Goal: Communication & Community: Answer question/provide support

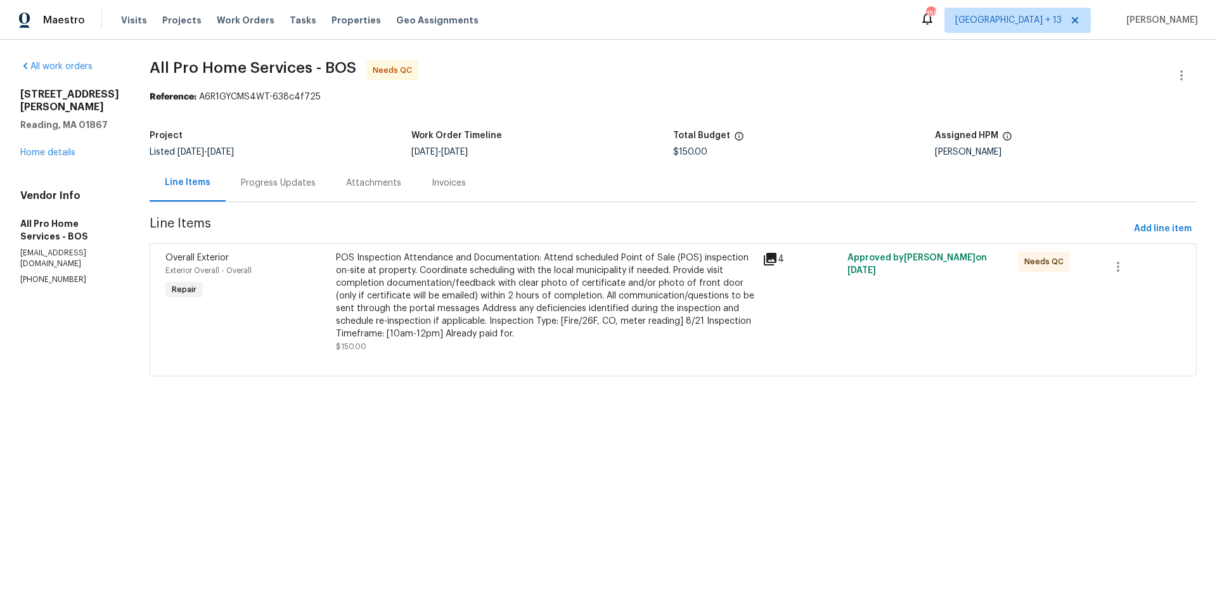
click at [313, 189] on div "Progress Updates" at bounding box center [278, 182] width 105 height 37
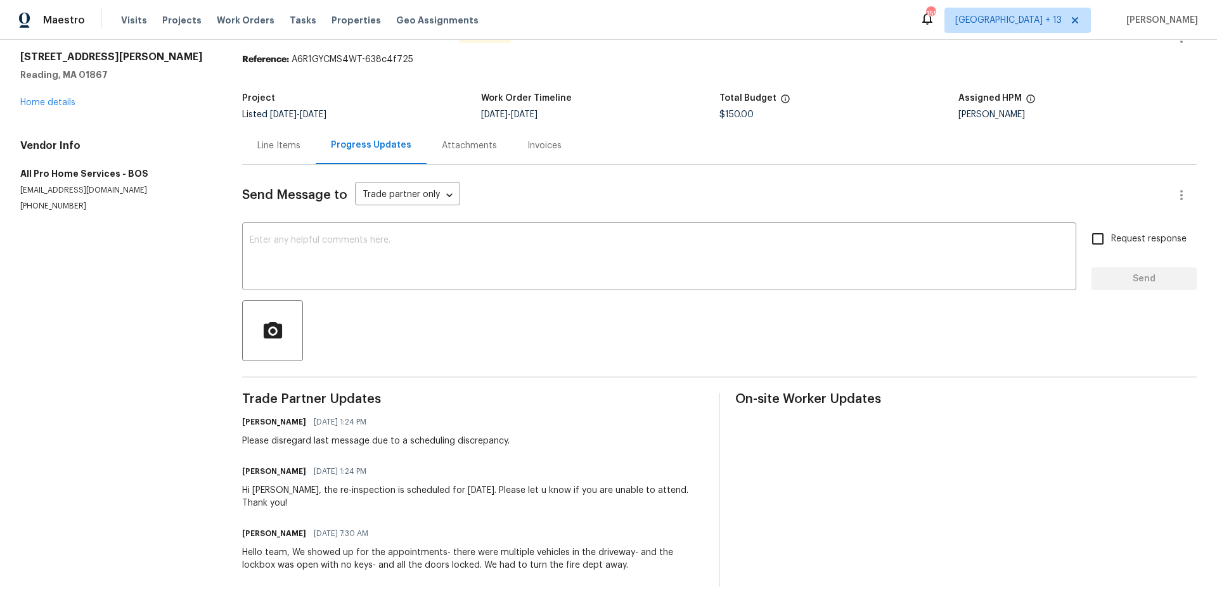
scroll to position [48, 0]
click at [437, 252] on textarea at bounding box center [659, 258] width 819 height 44
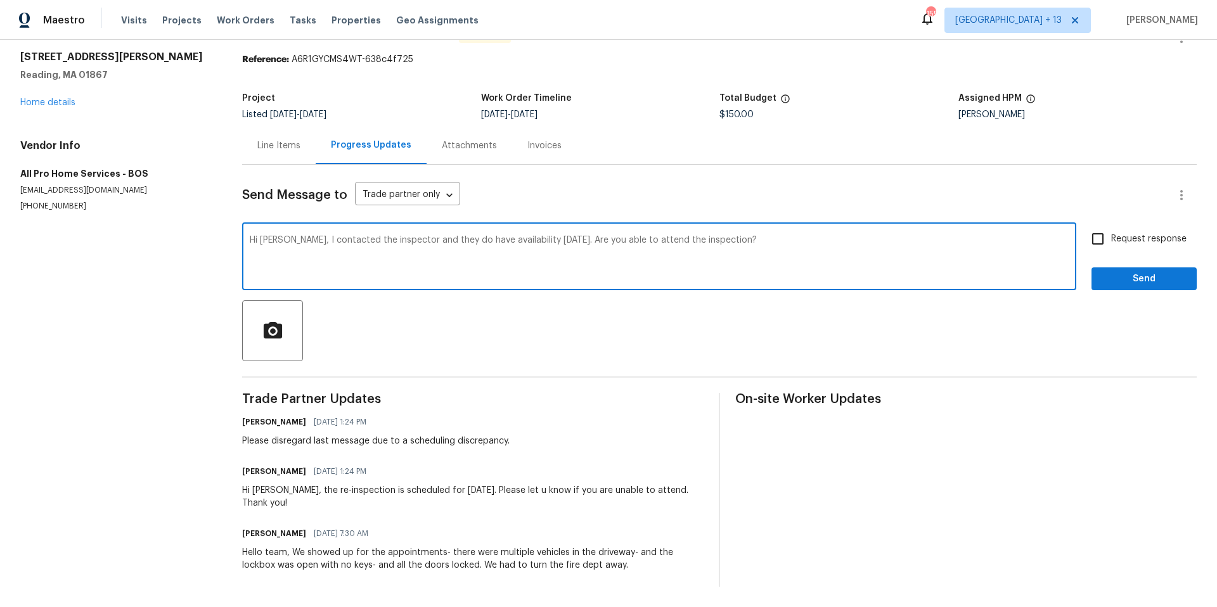
click at [379, 236] on textarea "Hi [PERSON_NAME], I contacted the inspector and they do have availability [DATE…" at bounding box center [659, 258] width 819 height 44
click at [0, 0] on div "inspector ," at bounding box center [0, 0] width 0 height 0
drag, startPoint x: 430, startPoint y: 228, endPoint x: 444, endPoint y: 231, distance: 13.7
click at [432, 236] on textarea "Hi [PERSON_NAME], I contacted the inspector, and they do have availability [DAT…" at bounding box center [659, 258] width 819 height 44
click at [451, 236] on textarea "Hi [PERSON_NAME], I contacted the inspector, and they confirmed tha do have ava…" at bounding box center [659, 258] width 819 height 44
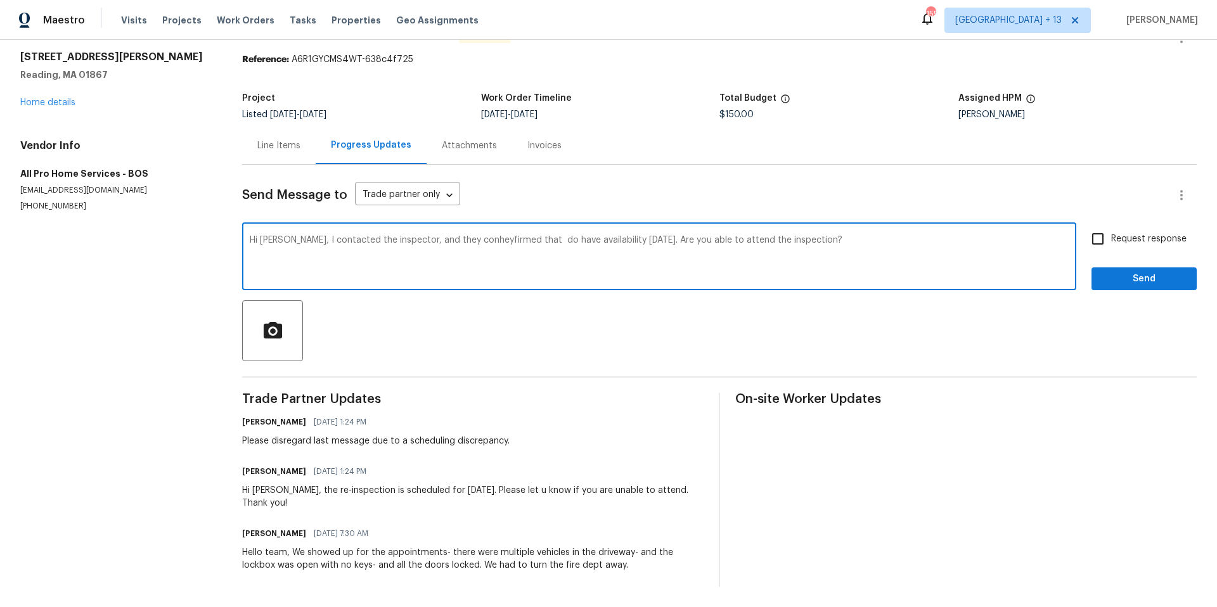
click at [435, 236] on textarea "Hi [PERSON_NAME], I contacted the inspector, and they conheyfirmed that do have…" at bounding box center [659, 258] width 819 height 44
click at [478, 236] on textarea "Hi [PERSON_NAME], I contacted the inspector, and confirmed that do have availab…" at bounding box center [659, 258] width 819 height 44
click at [821, 236] on textarea "Hi [PERSON_NAME], I contacted the inspector, and confirmed that they do have av…" at bounding box center [659, 258] width 819 height 44
click at [383, 236] on textarea "Hi [PERSON_NAME], I contacted the inspector, and confirmed that they do have av…" at bounding box center [659, 258] width 819 height 44
click at [402, 236] on textarea "Hi [PERSON_NAME], I contacted the inspector, and confirmed that they do have av…" at bounding box center [659, 258] width 819 height 44
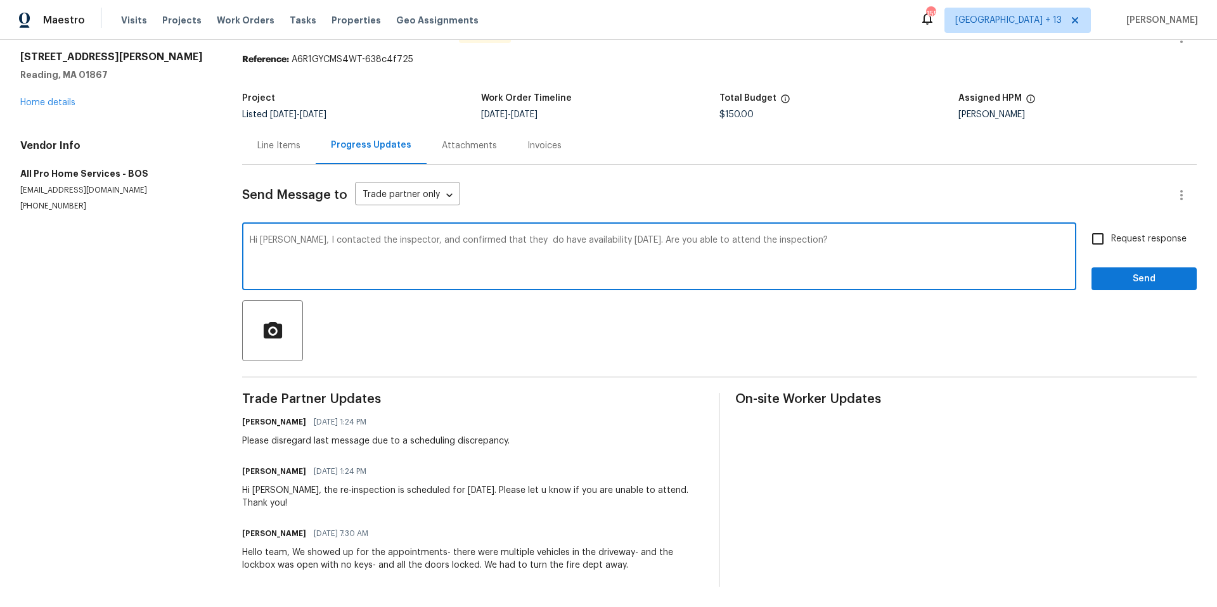
click at [0, 0] on span "and" at bounding box center [0, 0] width 0 height 0
click at [503, 236] on textarea "Hi [PERSON_NAME], I contacted the inspector and confirmed that they do have ava…" at bounding box center [659, 258] width 819 height 44
click at [0, 0] on div "they do" at bounding box center [0, 0] width 0 height 0
type textarea "Hi [PERSON_NAME], I contacted the inspector and confirmed that they do have ava…"
drag, startPoint x: 1086, startPoint y: 229, endPoint x: 1113, endPoint y: 246, distance: 32.5
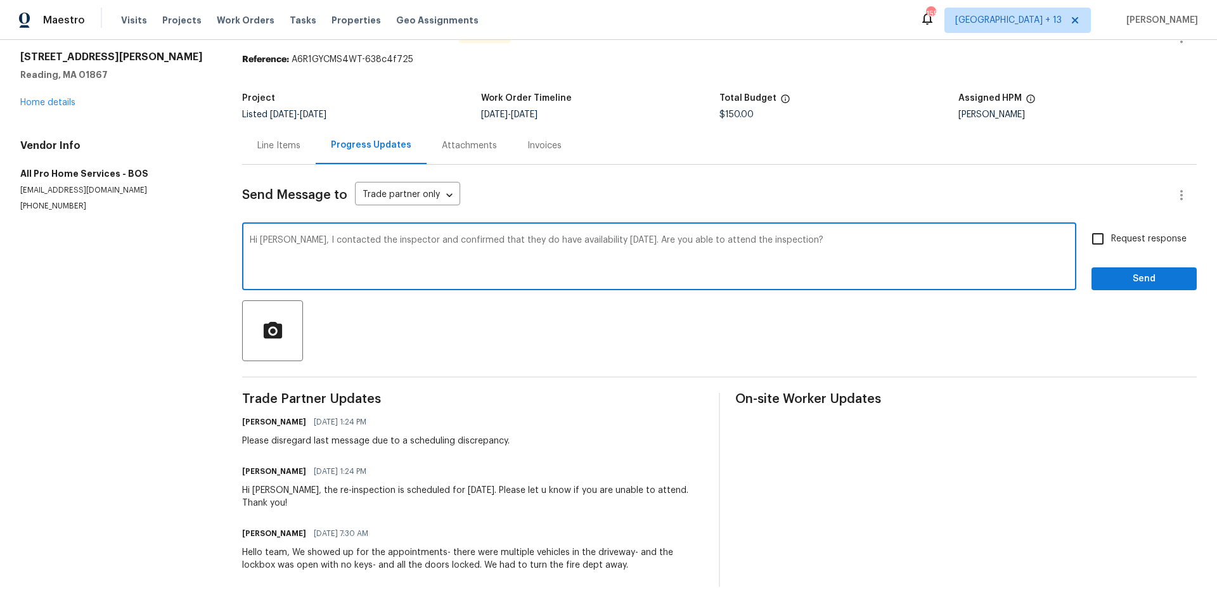
click at [1086, 229] on input "Request response" at bounding box center [1097, 239] width 27 height 27
checkbox input "true"
drag, startPoint x: 786, startPoint y: 231, endPoint x: 253, endPoint y: 223, distance: 532.3
click at [253, 226] on div "Hi [PERSON_NAME], I contacted the inspector and confirmed that they do have ava…" at bounding box center [659, 258] width 834 height 65
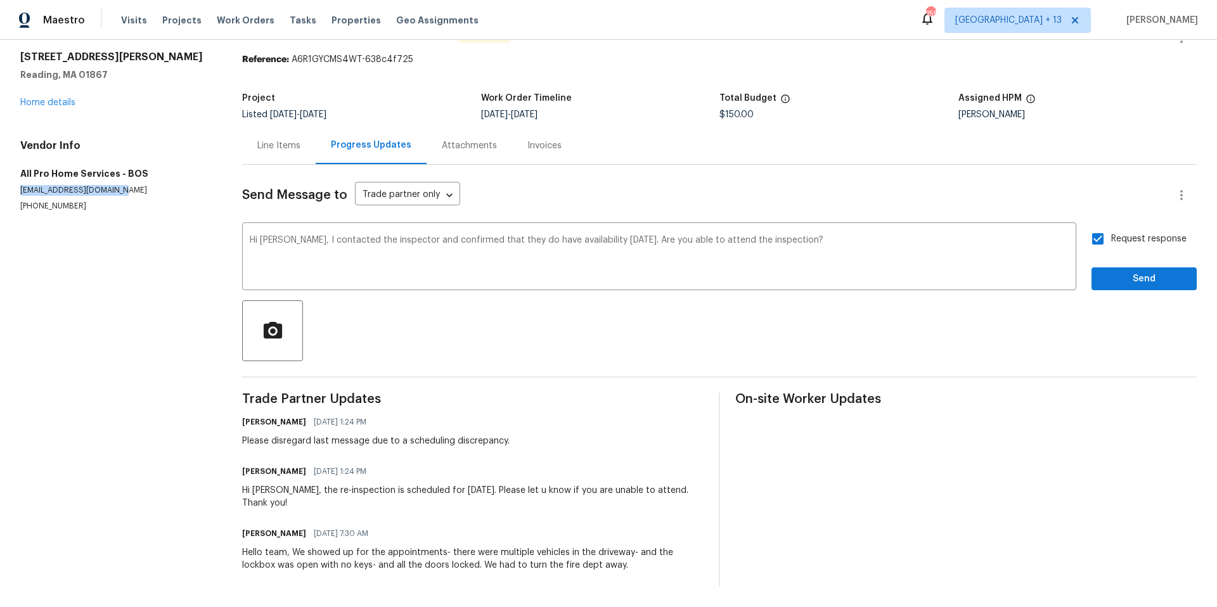
drag, startPoint x: 22, startPoint y: 179, endPoint x: 125, endPoint y: 179, distance: 103.9
click at [125, 185] on p "[EMAIL_ADDRESS][DOMAIN_NAME]" at bounding box center [115, 190] width 191 height 11
copy p "[EMAIL_ADDRESS][DOMAIN_NAME]"
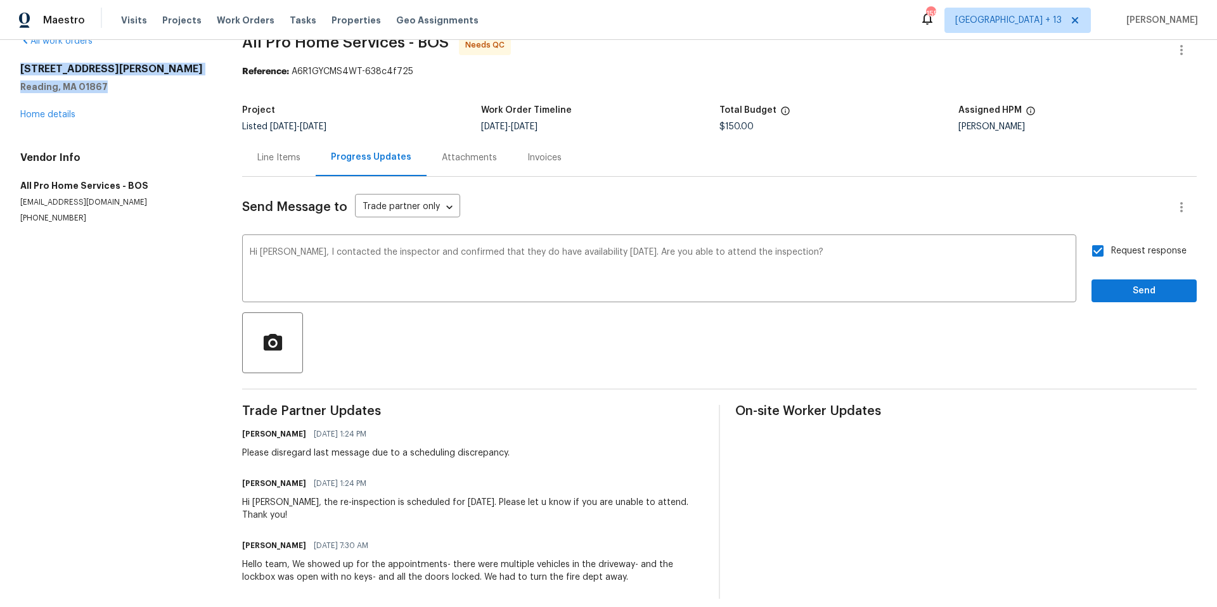
drag, startPoint x: 20, startPoint y: 68, endPoint x: 115, endPoint y: 99, distance: 99.8
click at [127, 91] on div "[STREET_ADDRESS][PERSON_NAME]" at bounding box center [115, 78] width 191 height 30
copy div "[STREET_ADDRESS][PERSON_NAME]"
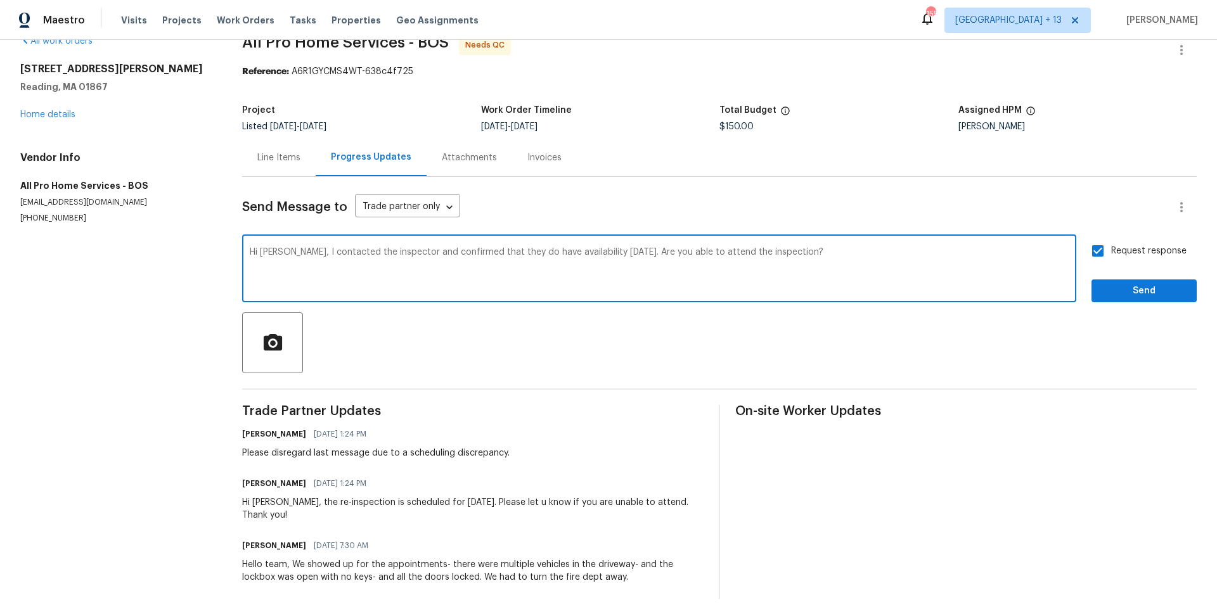
drag, startPoint x: 790, startPoint y: 254, endPoint x: 224, endPoint y: 251, distance: 565.9
click at [234, 252] on div "All work orders [STREET_ADDRESS][PERSON_NAME] Home details Vendor Info All Pro …" at bounding box center [608, 317] width 1217 height 605
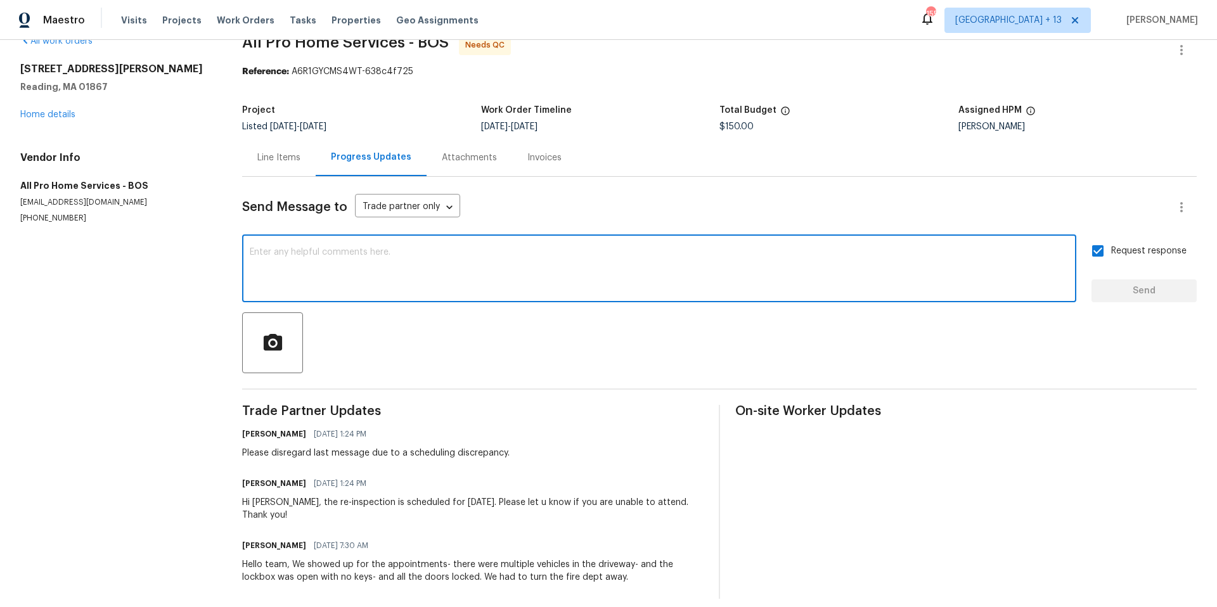
click at [218, 272] on div "All work orders [STREET_ADDRESS][PERSON_NAME] Home details Vendor Info All Pro …" at bounding box center [608, 317] width 1217 height 605
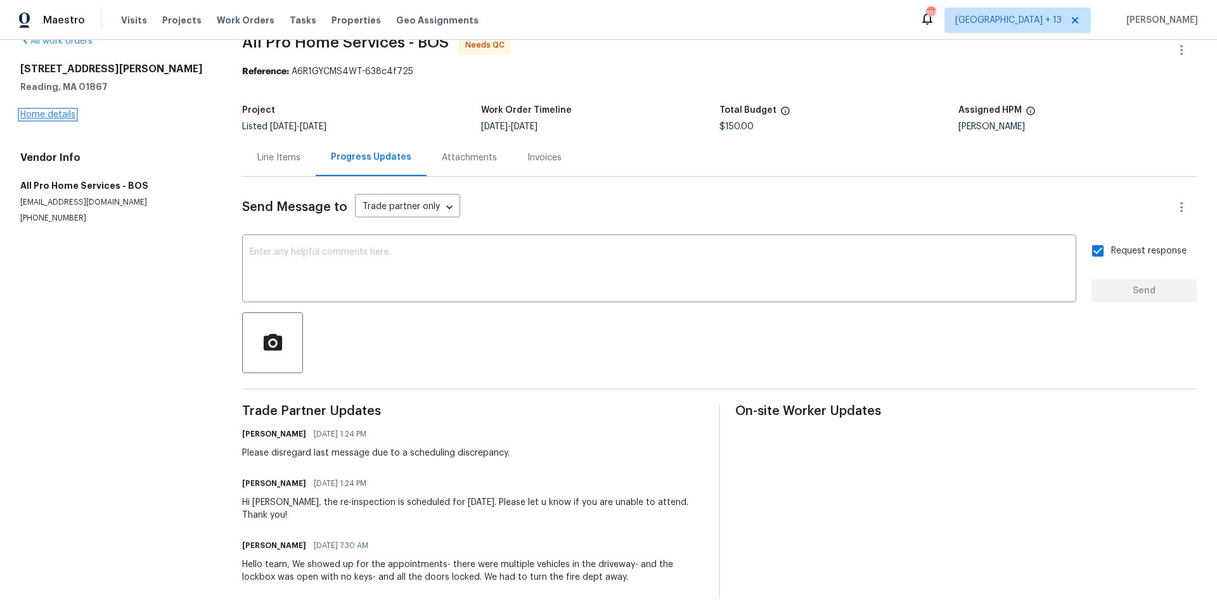
click at [63, 118] on link "Home details" at bounding box center [47, 114] width 55 height 9
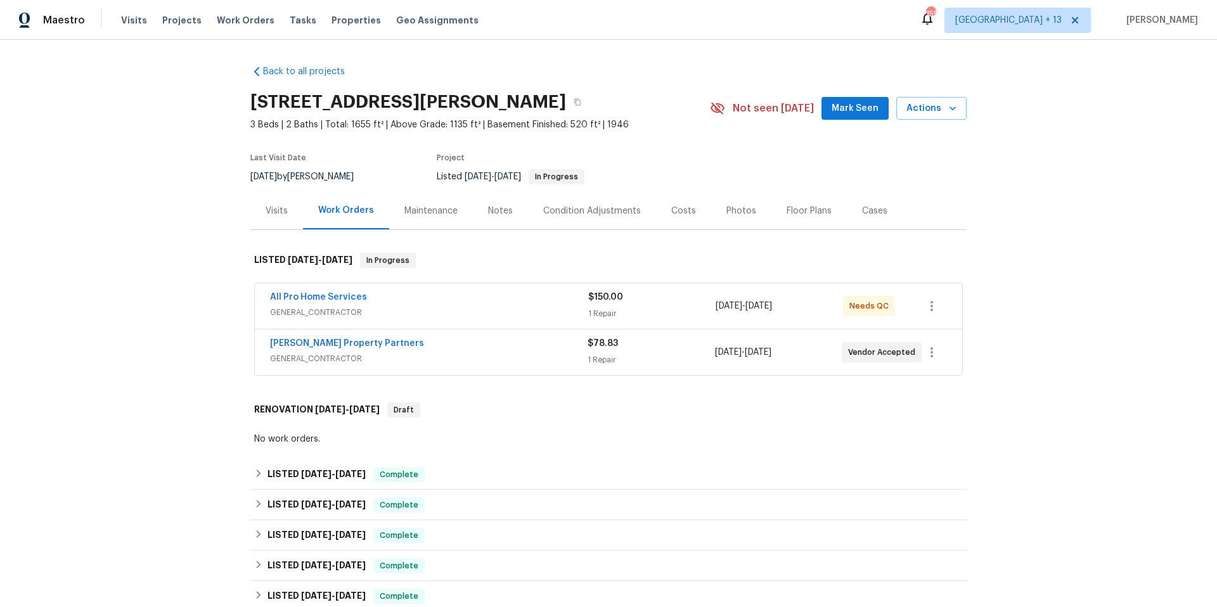
scroll to position [3, 0]
